Goal: Check status: Check status

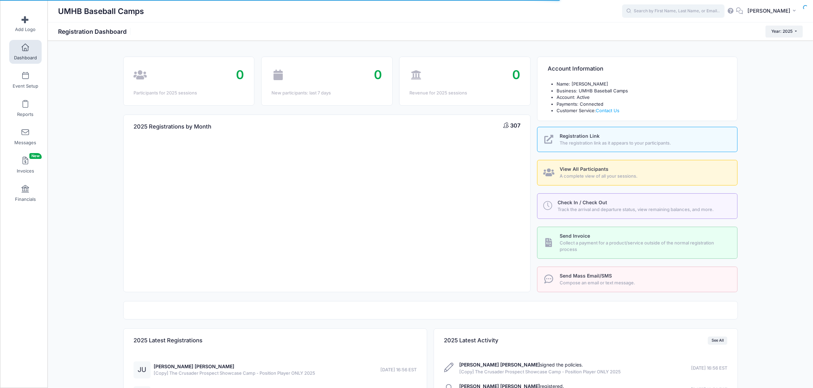
click at [673, 9] on input "text" at bounding box center [673, 11] width 102 height 14
type input "axl"
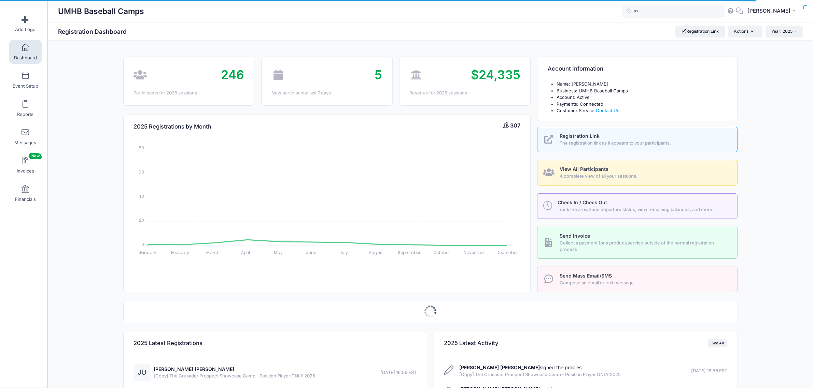
select select
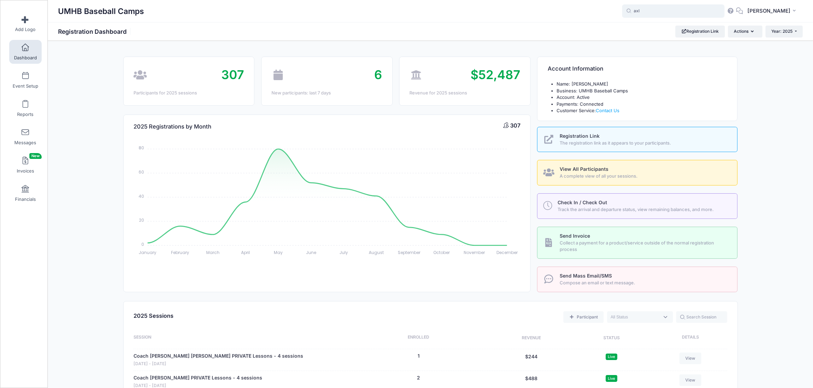
click at [674, 4] on input "axl" at bounding box center [673, 11] width 102 height 14
click at [652, 28] on strong "Axl" at bounding box center [649, 29] width 8 height 6
type input "[PERSON_NAME] (Coach [PERSON_NAME] PRIVATE Lessons - 4 sessions, [DATE])"
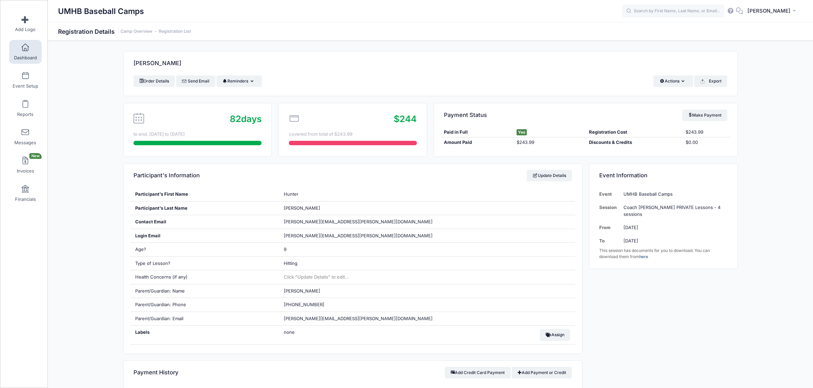
click at [28, 47] on link "Dashboard" at bounding box center [25, 52] width 32 height 24
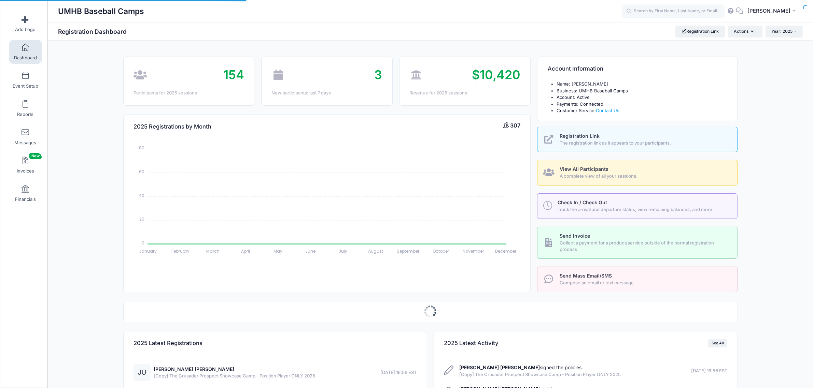
select select
